Goal: Task Accomplishment & Management: Manage account settings

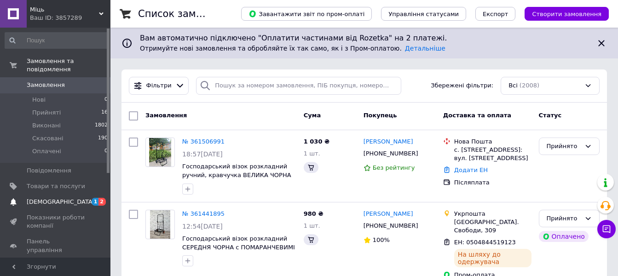
click at [49, 198] on span "[DEMOGRAPHIC_DATA]" at bounding box center [61, 202] width 68 height 8
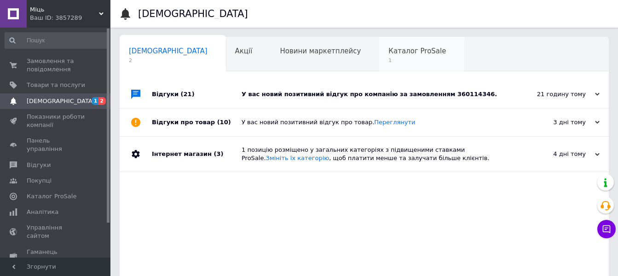
click at [388, 50] on span "Каталог ProSale" at bounding box center [417, 51] width 58 height 8
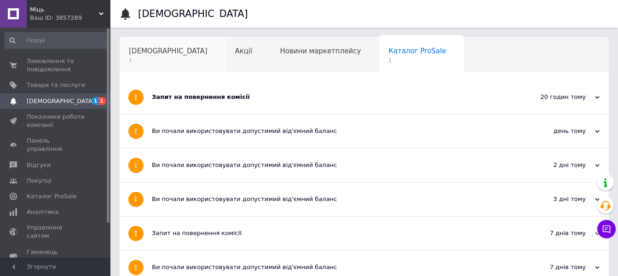
click at [154, 54] on span "[DEMOGRAPHIC_DATA]" at bounding box center [168, 51] width 79 height 8
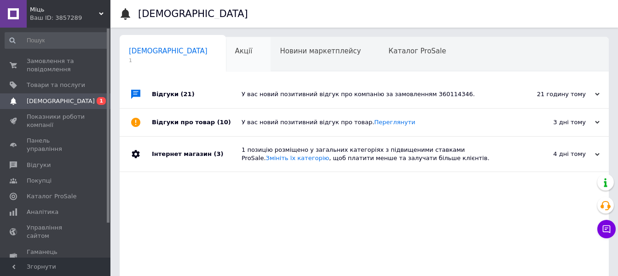
click at [235, 52] on span "Акції" at bounding box center [243, 51] width 17 height 8
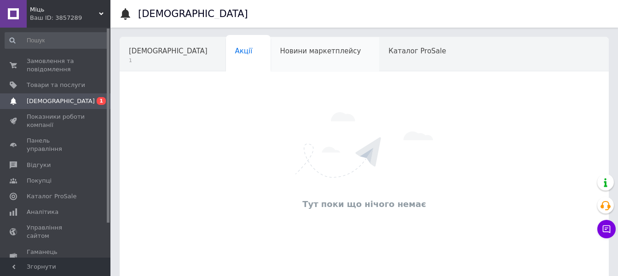
click at [280, 53] on span "Новини маркетплейсу" at bounding box center [320, 51] width 81 height 8
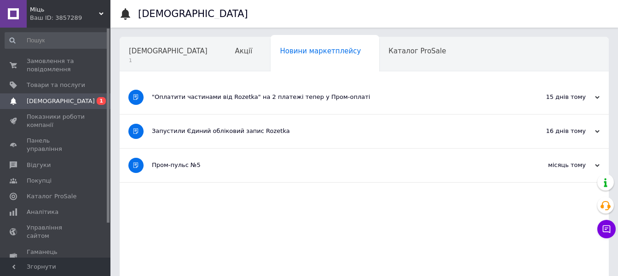
click at [51, 99] on span "[DEMOGRAPHIC_DATA]" at bounding box center [61, 101] width 68 height 8
click at [148, 52] on span "[DEMOGRAPHIC_DATA]" at bounding box center [168, 51] width 79 height 8
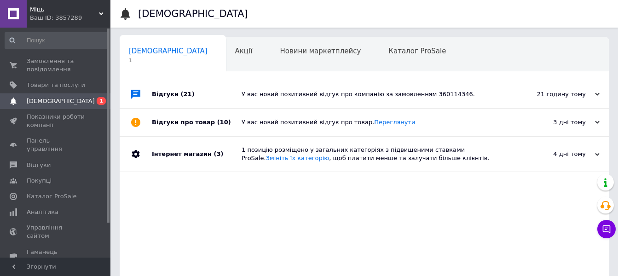
click at [433, 93] on div "У вас новий позитивний відгук про компанію за замовленням 360114346." at bounding box center [375, 94] width 266 height 8
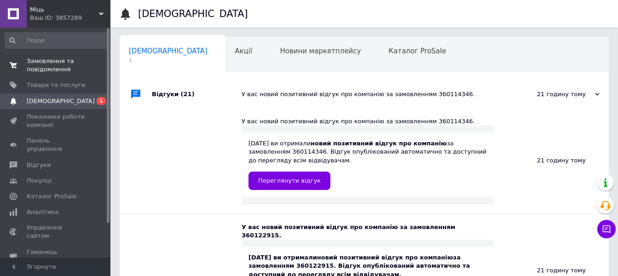
click at [47, 63] on span "Замовлення та повідомлення" at bounding box center [56, 65] width 58 height 17
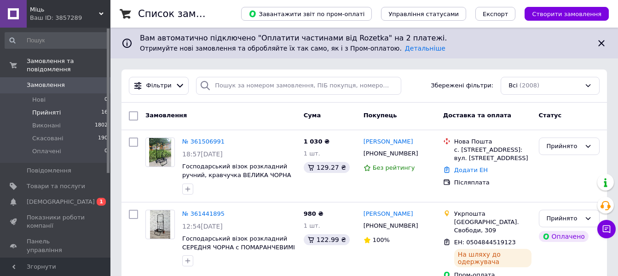
click at [45, 109] on span "Прийняті" at bounding box center [46, 113] width 29 height 8
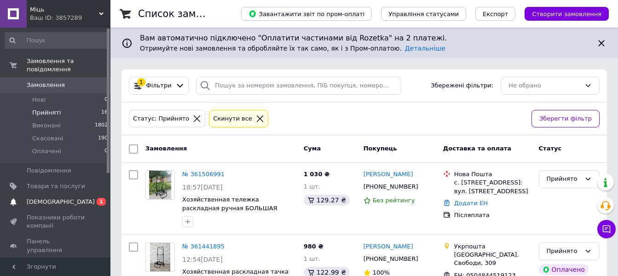
click at [47, 198] on span "[DEMOGRAPHIC_DATA]" at bounding box center [61, 202] width 68 height 8
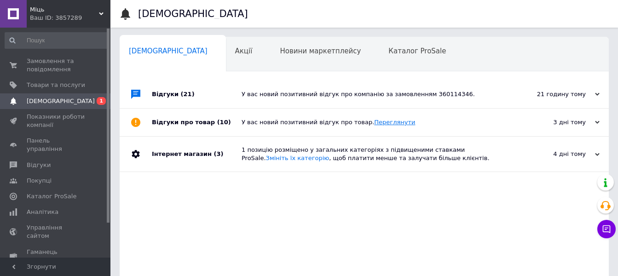
click at [378, 123] on link "Переглянути" at bounding box center [394, 122] width 41 height 7
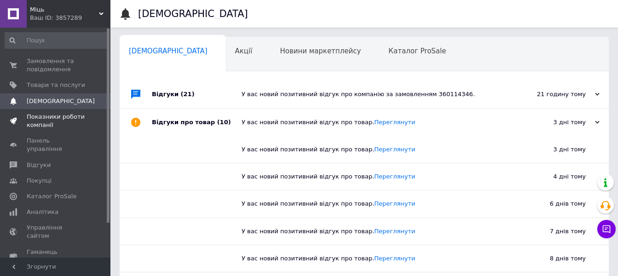
click at [46, 115] on span "Показники роботи компанії" at bounding box center [56, 121] width 58 height 17
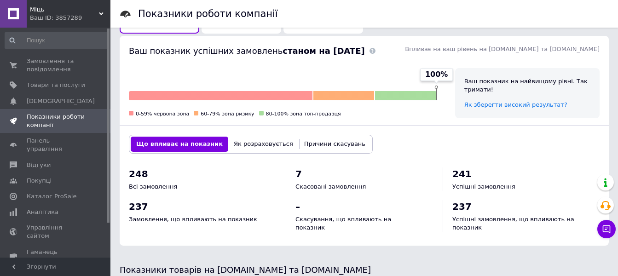
scroll to position [230, 0]
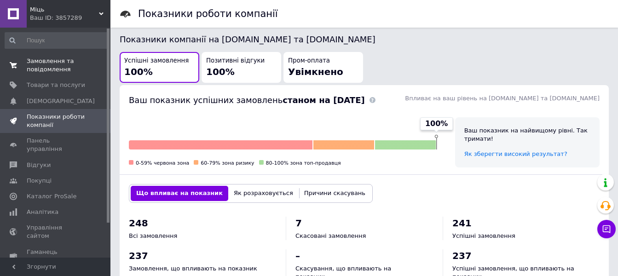
click at [48, 67] on span "Замовлення та повідомлення" at bounding box center [56, 65] width 58 height 17
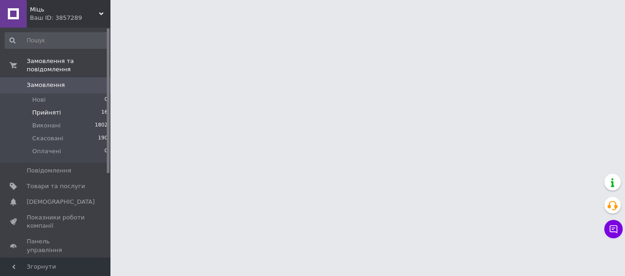
click at [52, 109] on span "Прийняті" at bounding box center [46, 113] width 29 height 8
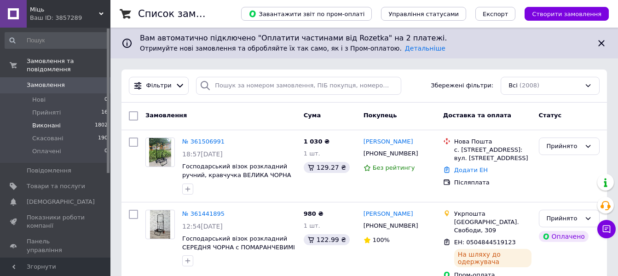
click at [46, 121] on span "Виконані" at bounding box center [46, 125] width 29 height 8
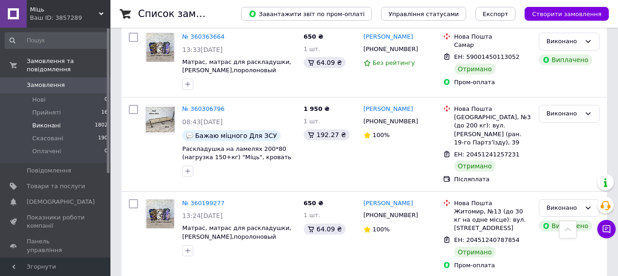
scroll to position [1472, 0]
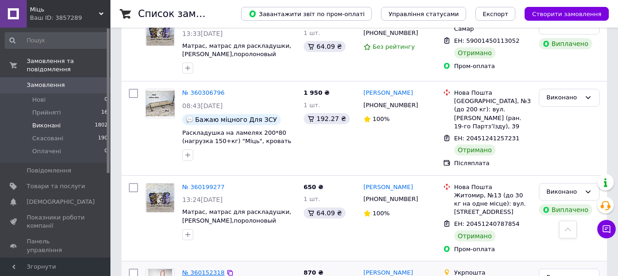
click at [202, 269] on link "№ 360152318" at bounding box center [203, 272] width 42 height 7
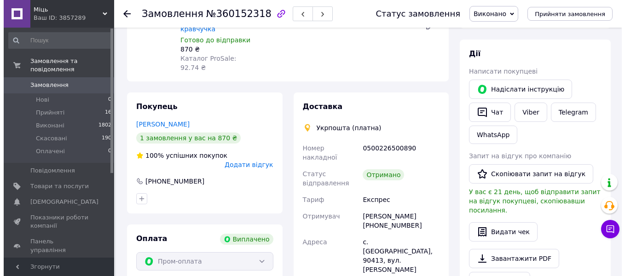
scroll to position [29, 0]
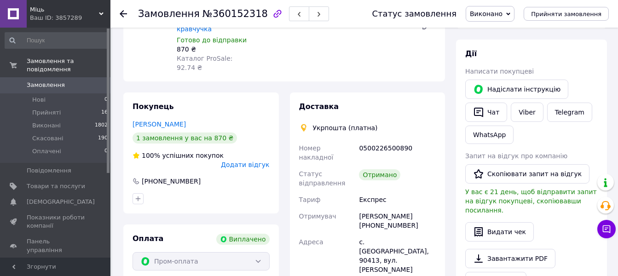
click at [257, 161] on span "Додати відгук" at bounding box center [245, 164] width 48 height 7
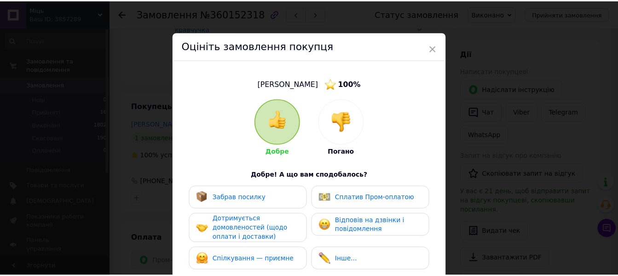
scroll to position [177, 0]
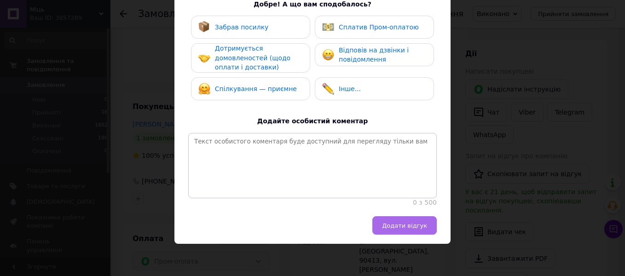
click at [414, 223] on span "Додати відгук" at bounding box center [404, 225] width 45 height 7
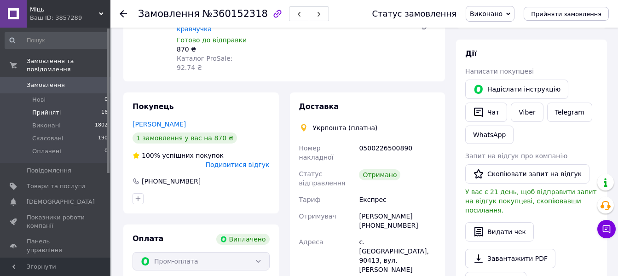
click at [44, 109] on span "Прийняті" at bounding box center [46, 113] width 29 height 8
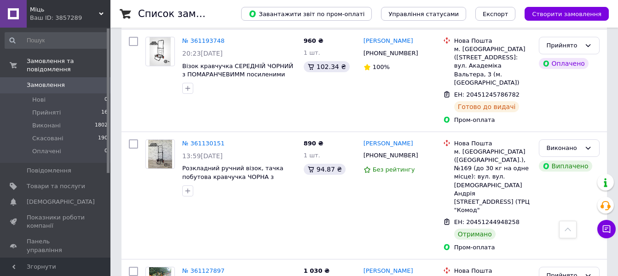
scroll to position [920, 0]
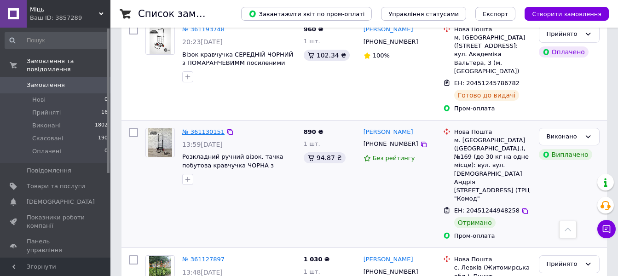
click at [205, 128] on link "№ 361130151" at bounding box center [203, 131] width 42 height 7
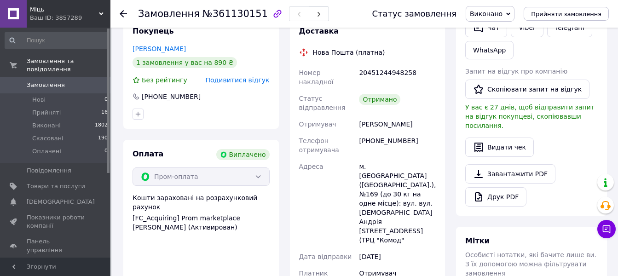
scroll to position [161, 0]
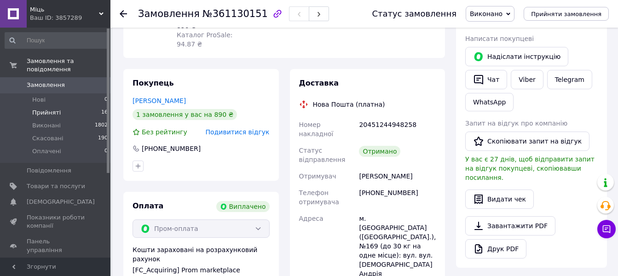
click at [50, 109] on span "Прийняті" at bounding box center [46, 113] width 29 height 8
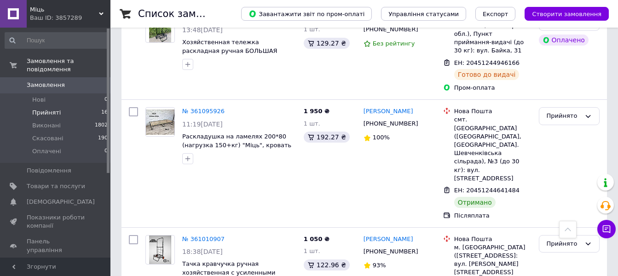
scroll to position [966, 0]
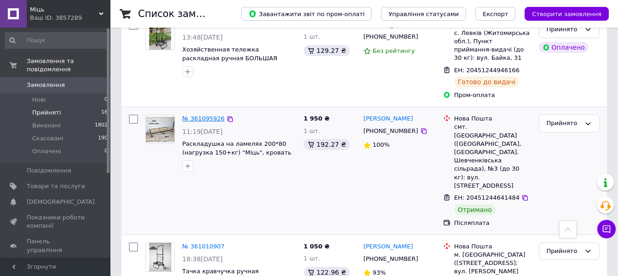
click at [208, 115] on link "№ 361095926" at bounding box center [203, 118] width 42 height 7
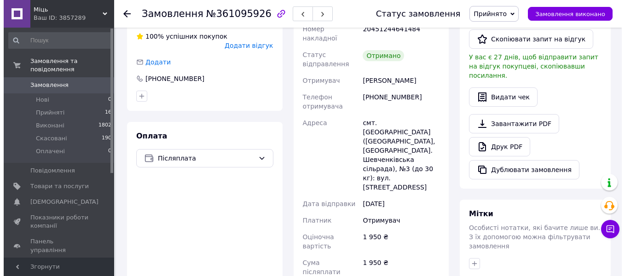
scroll to position [164, 0]
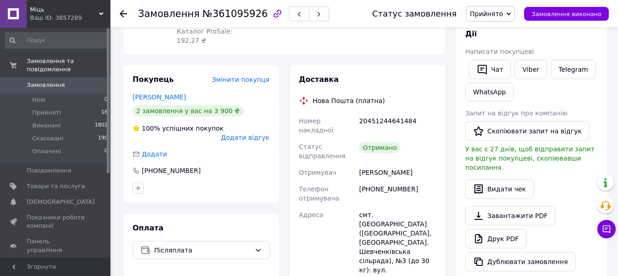
click at [258, 134] on span "Додати відгук" at bounding box center [245, 137] width 48 height 7
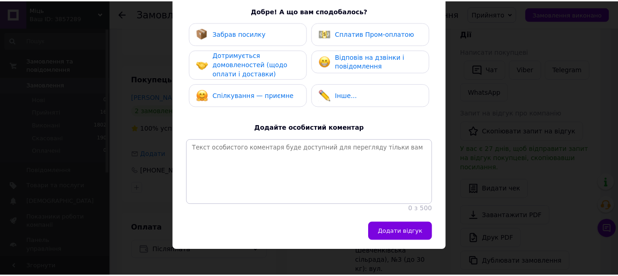
scroll to position [177, 0]
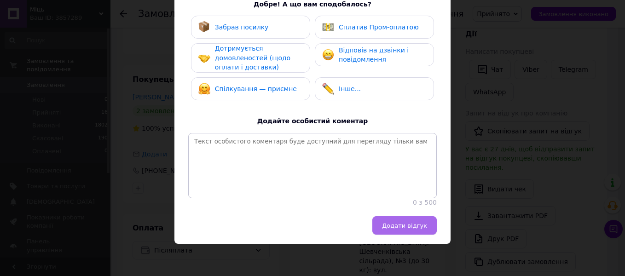
click at [404, 229] on span "Додати відгук" at bounding box center [404, 225] width 45 height 7
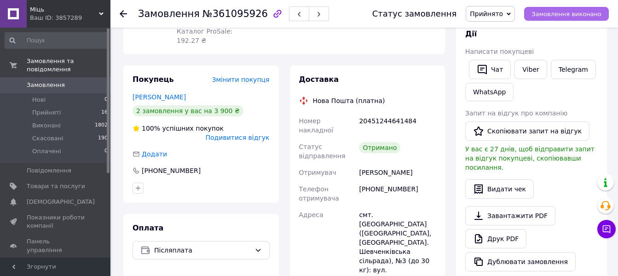
click at [559, 16] on span "Замовлення виконано" at bounding box center [566, 14] width 70 height 7
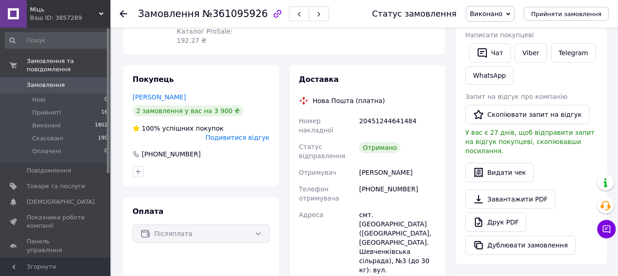
click at [123, 13] on icon at bounding box center [123, 13] width 7 height 7
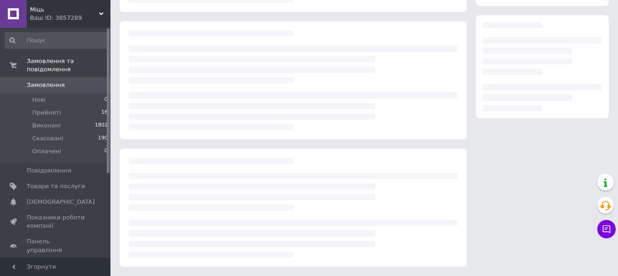
scroll to position [144, 0]
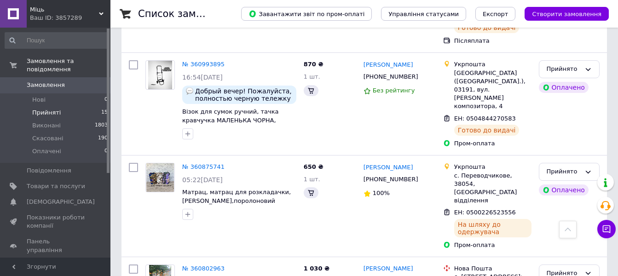
scroll to position [1297, 0]
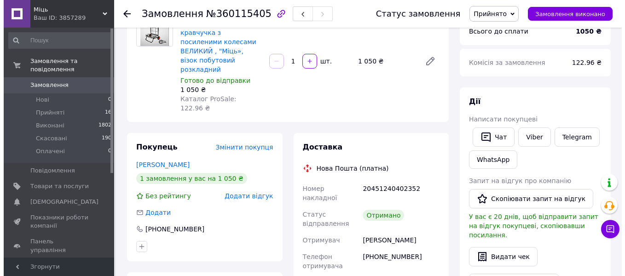
scroll to position [98, 0]
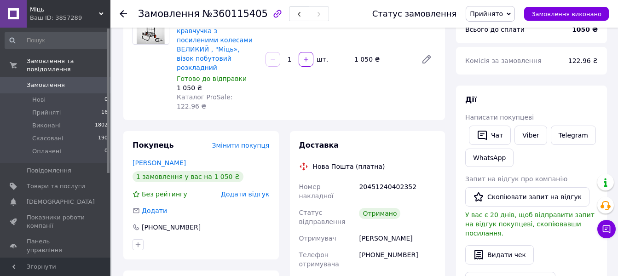
click at [253, 190] on span "Додати відгук" at bounding box center [245, 193] width 48 height 7
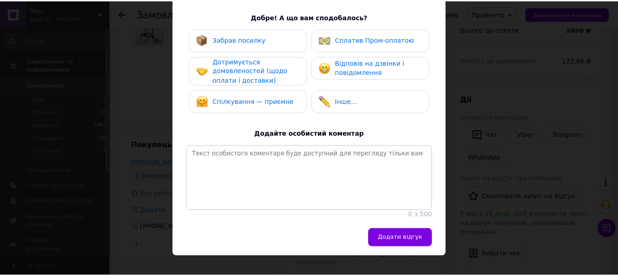
scroll to position [176, 0]
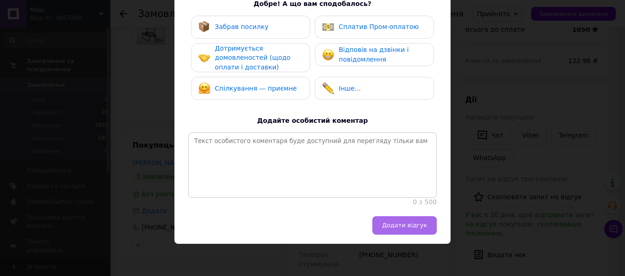
click at [409, 225] on span "Додати відгук" at bounding box center [404, 225] width 45 height 7
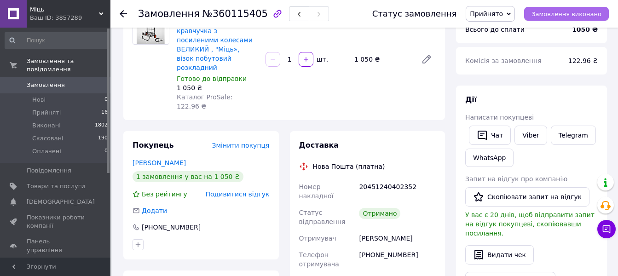
click at [569, 15] on span "Замовлення виконано" at bounding box center [566, 14] width 70 height 7
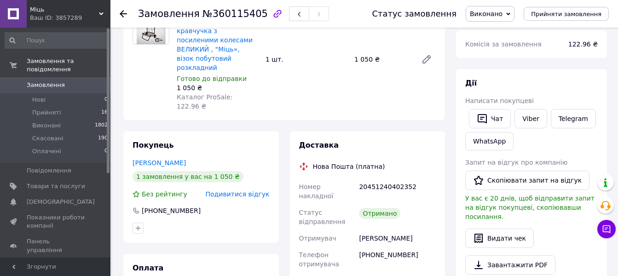
click at [123, 14] on use at bounding box center [123, 13] width 7 height 7
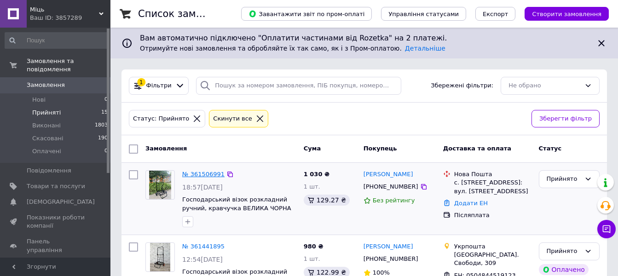
click at [205, 173] on link "№ 361506991" at bounding box center [203, 174] width 42 height 7
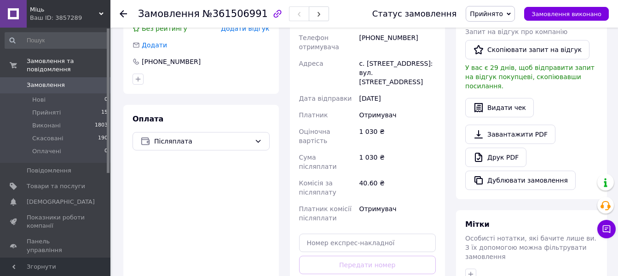
scroll to position [322, 0]
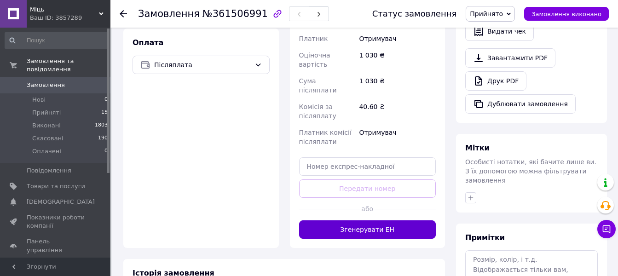
click at [376, 220] on button "Згенерувати ЕН" at bounding box center [367, 229] width 137 height 18
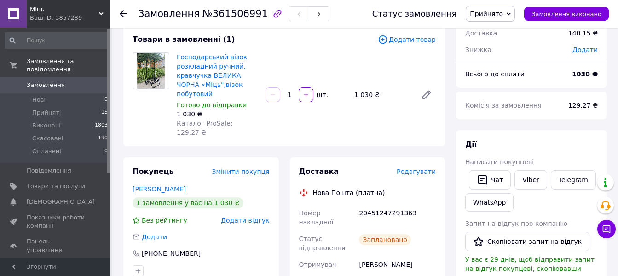
scroll to position [46, 0]
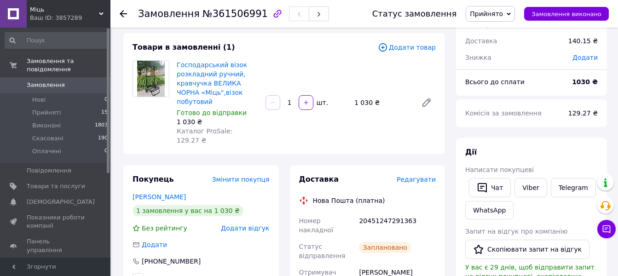
click at [122, 14] on use at bounding box center [123, 13] width 7 height 7
